Goal: Find specific page/section: Find specific page/section

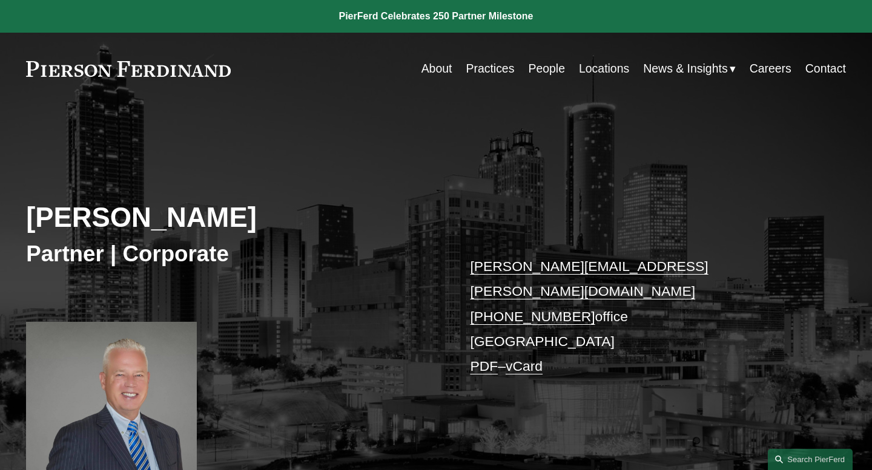
click at [555, 67] on link "People" at bounding box center [546, 69] width 37 height 24
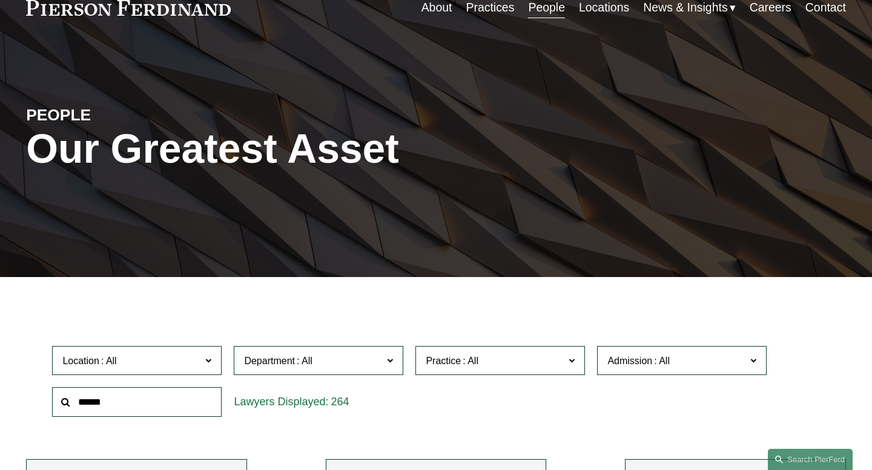
scroll to position [67, 0]
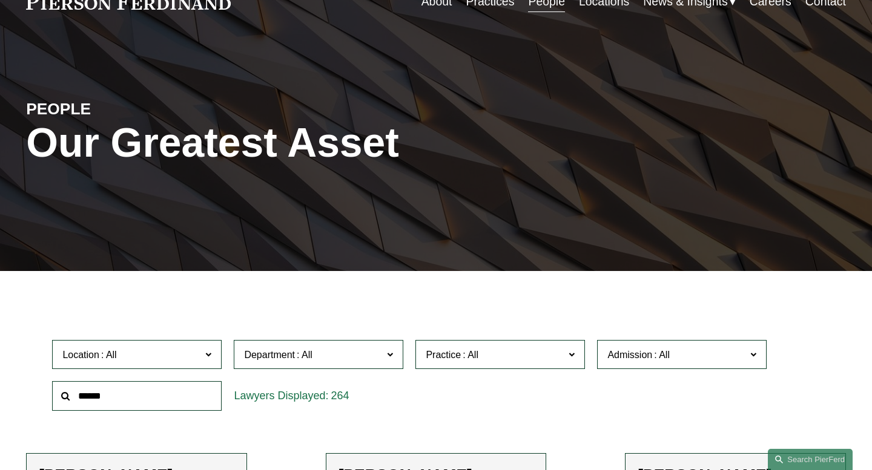
click at [97, 394] on input "text" at bounding box center [136, 396] width 169 height 30
type input "******"
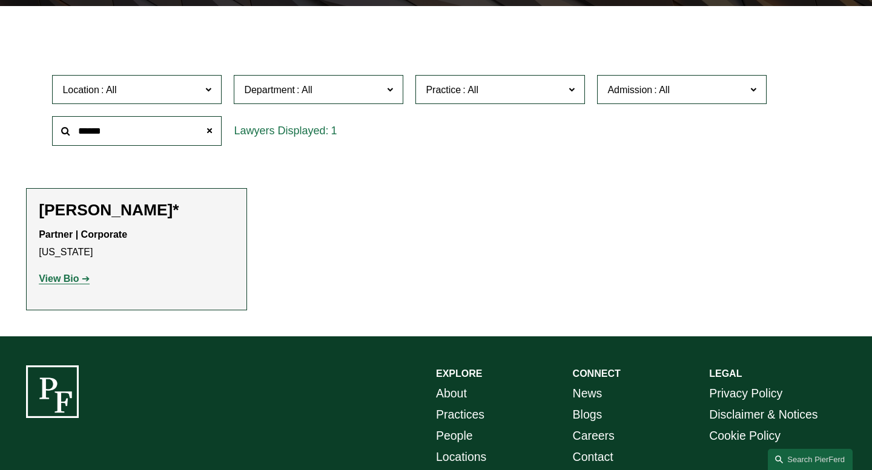
scroll to position [369, 0]
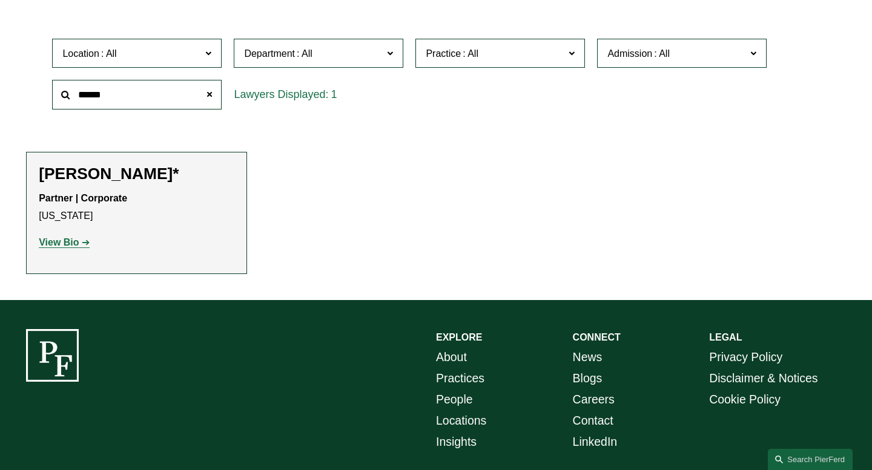
click at [57, 245] on strong "View Bio" at bounding box center [59, 242] width 40 height 10
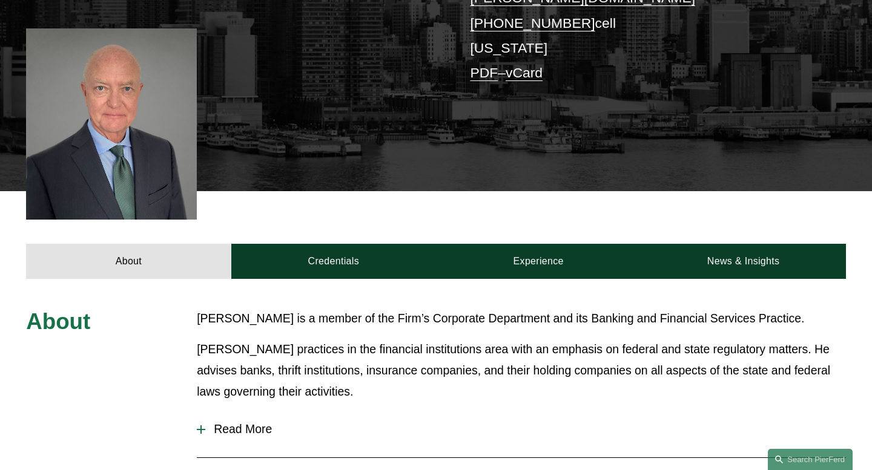
scroll to position [304, 0]
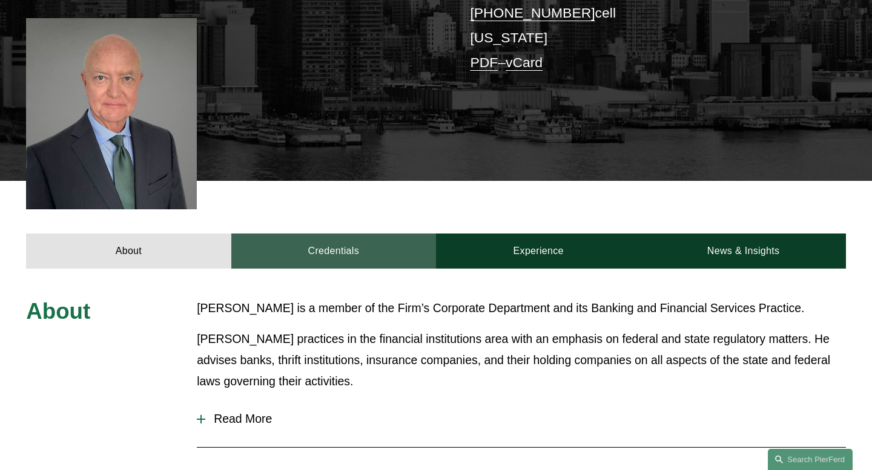
click at [338, 234] on link "Credentials" at bounding box center [333, 251] width 205 height 35
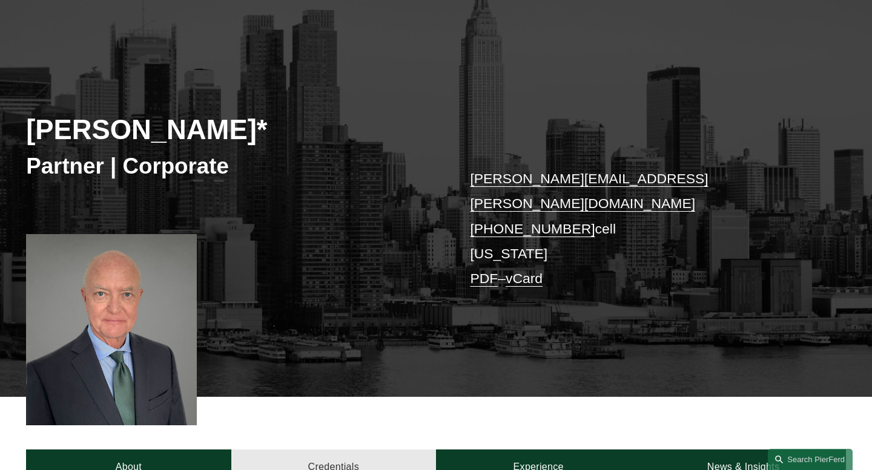
scroll to position [42, 0]
